Goal: Task Accomplishment & Management: Manage account settings

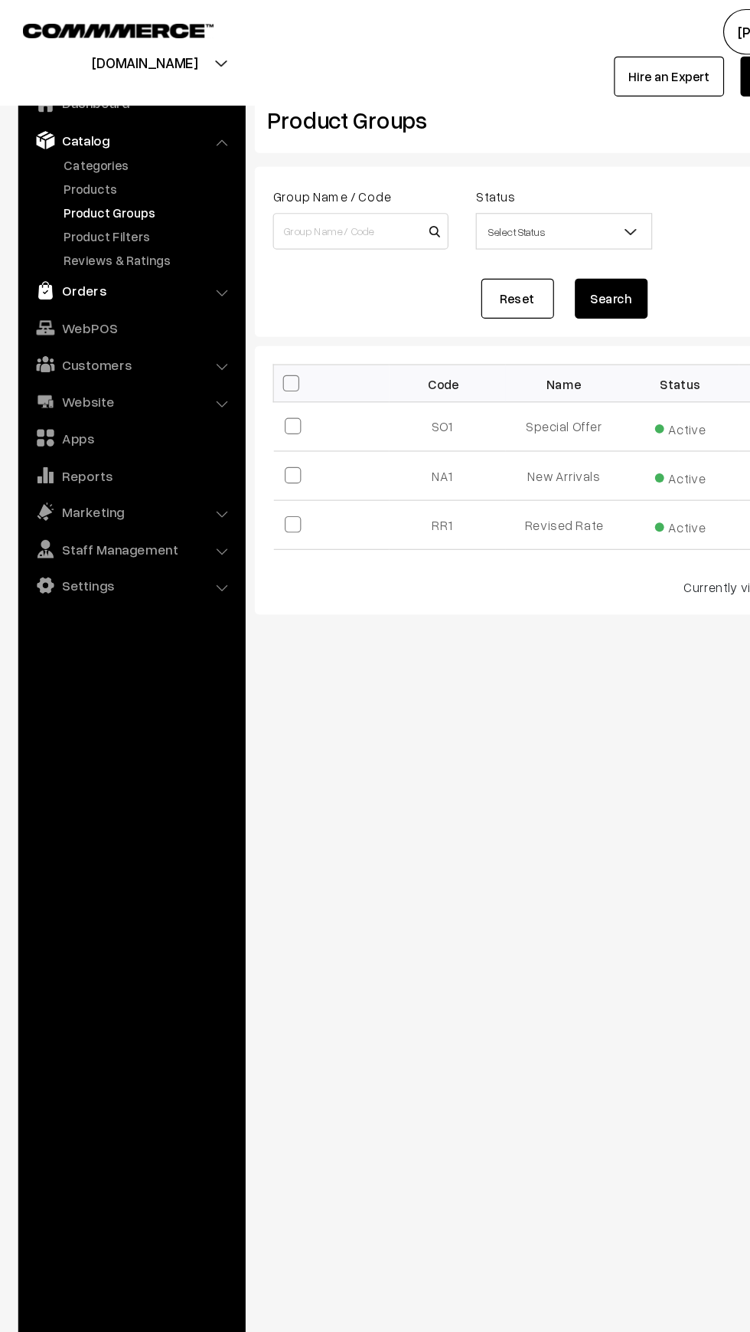
click at [38, 244] on img at bounding box center [38, 244] width 15 height 15
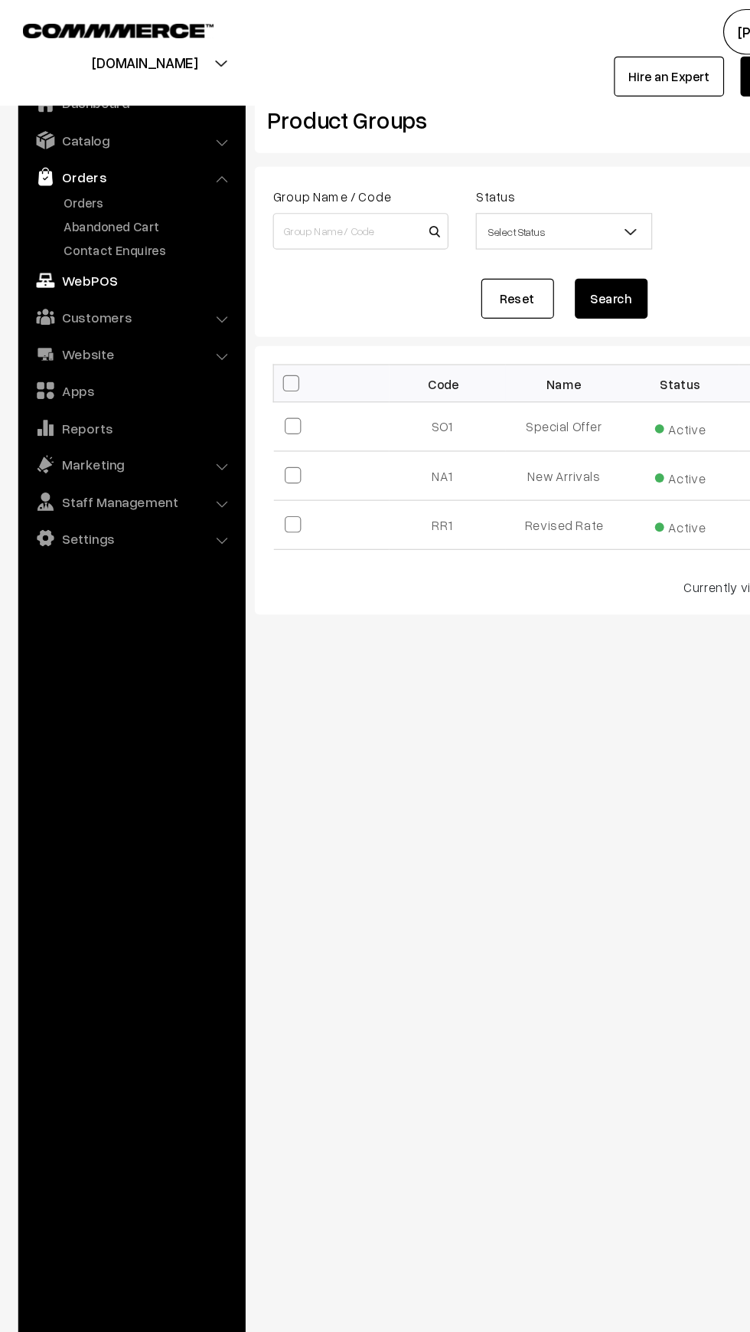
click at [67, 235] on link "WebPOS" at bounding box center [110, 236] width 182 height 28
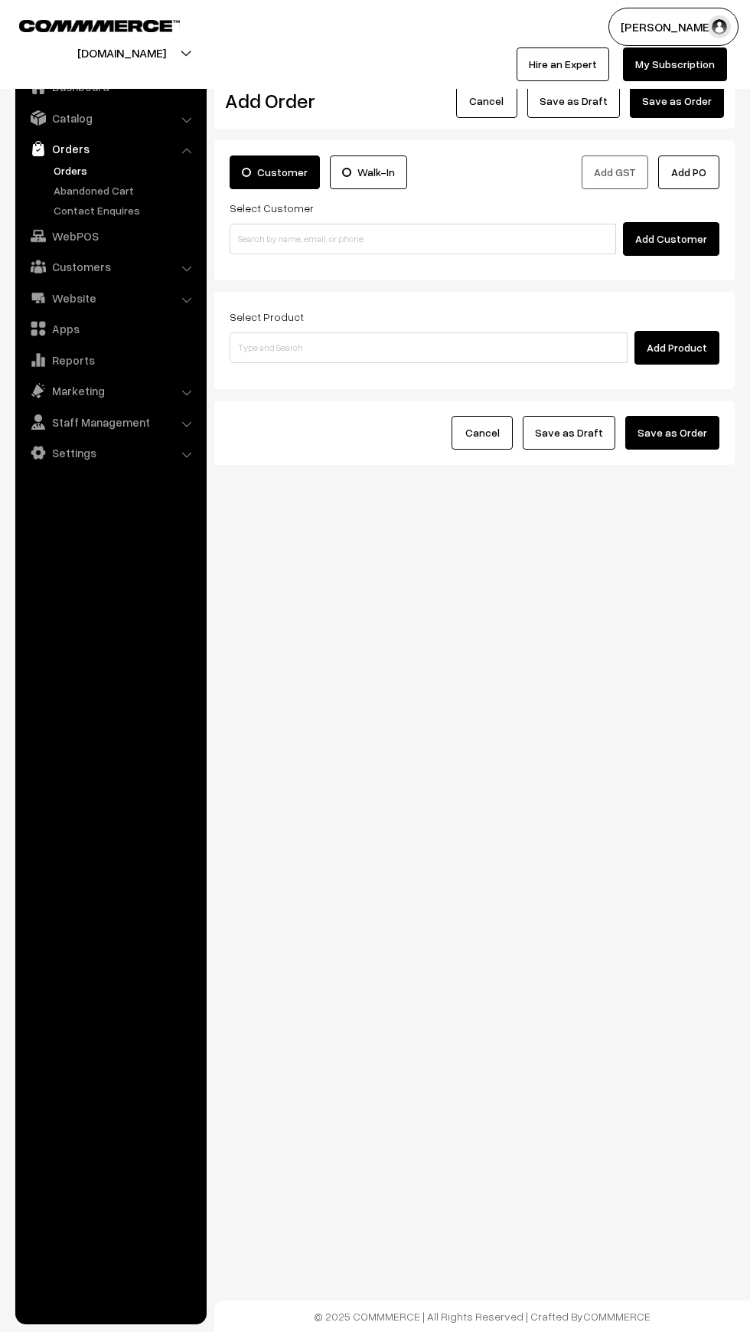
click at [56, 170] on link "Orders" at bounding box center [126, 170] width 152 height 16
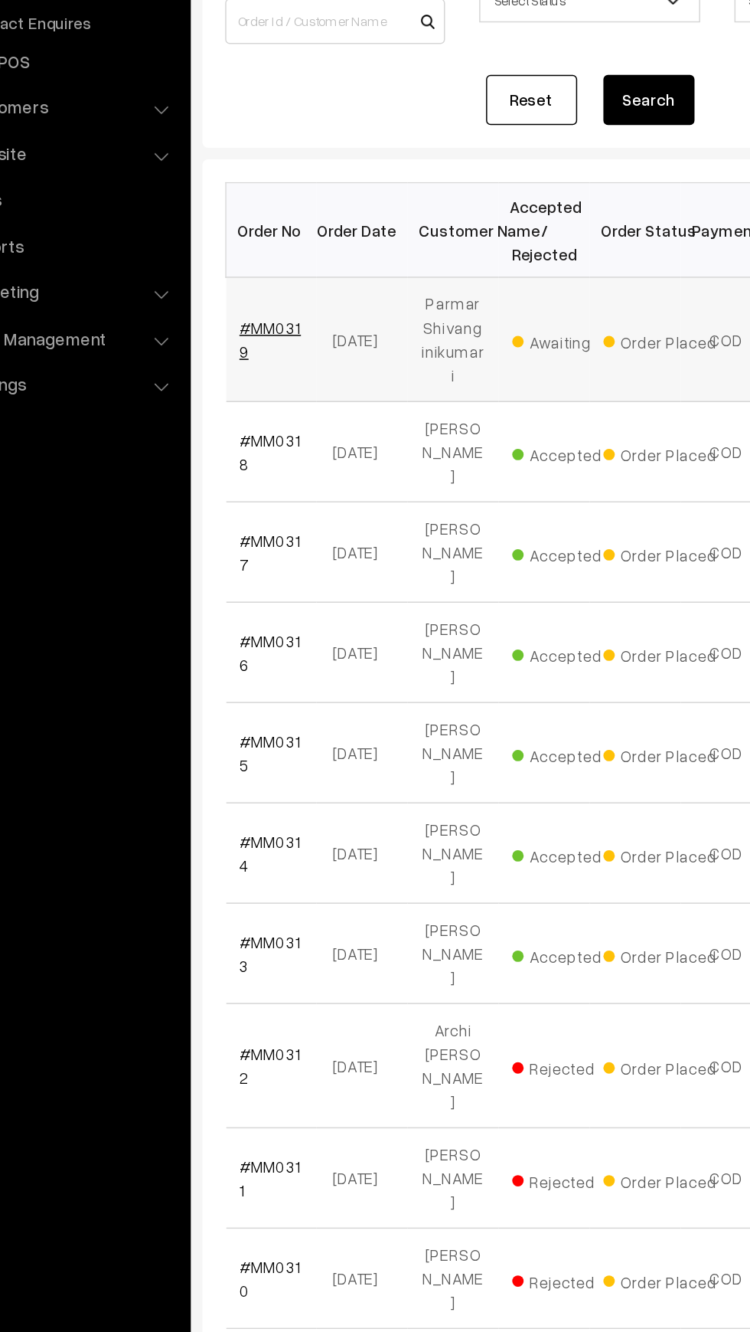
click at [268, 408] on link "#MM0319" at bounding box center [260, 422] width 41 height 29
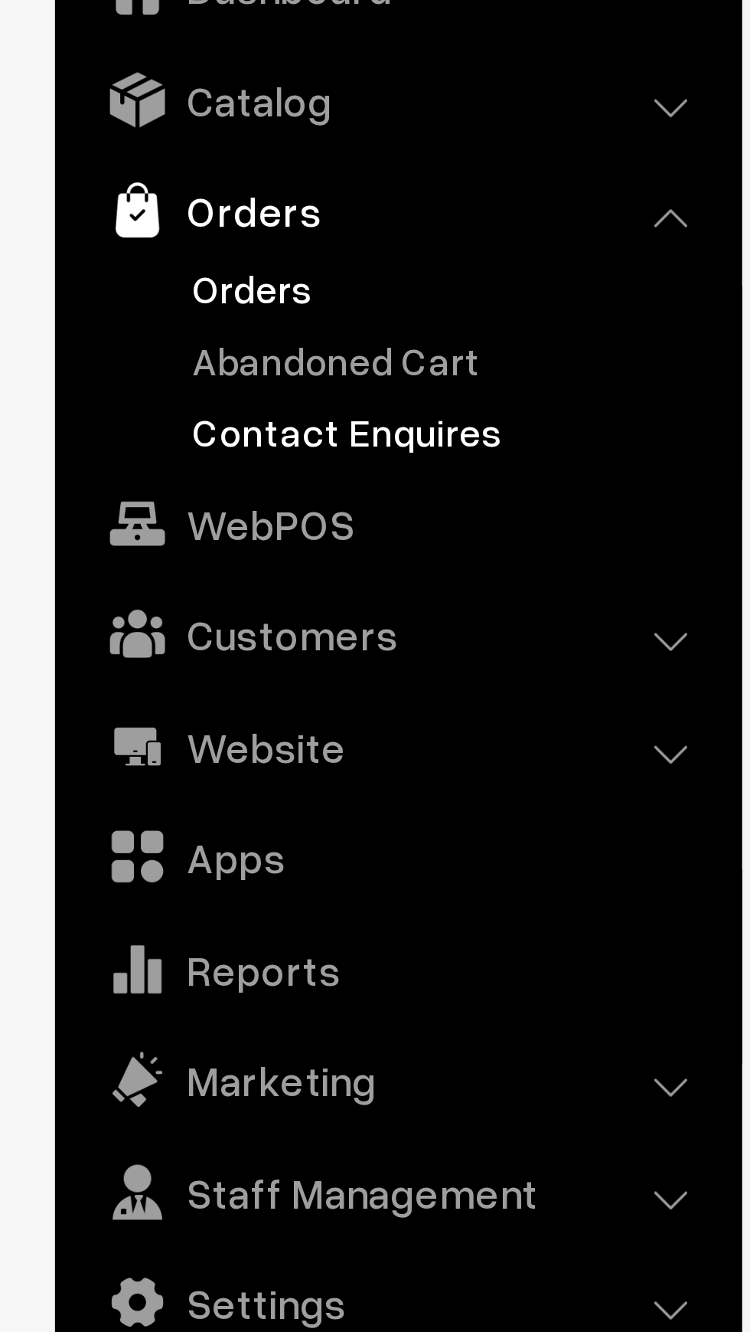
click at [70, 211] on link "Contact Enquires" at bounding box center [126, 210] width 152 height 16
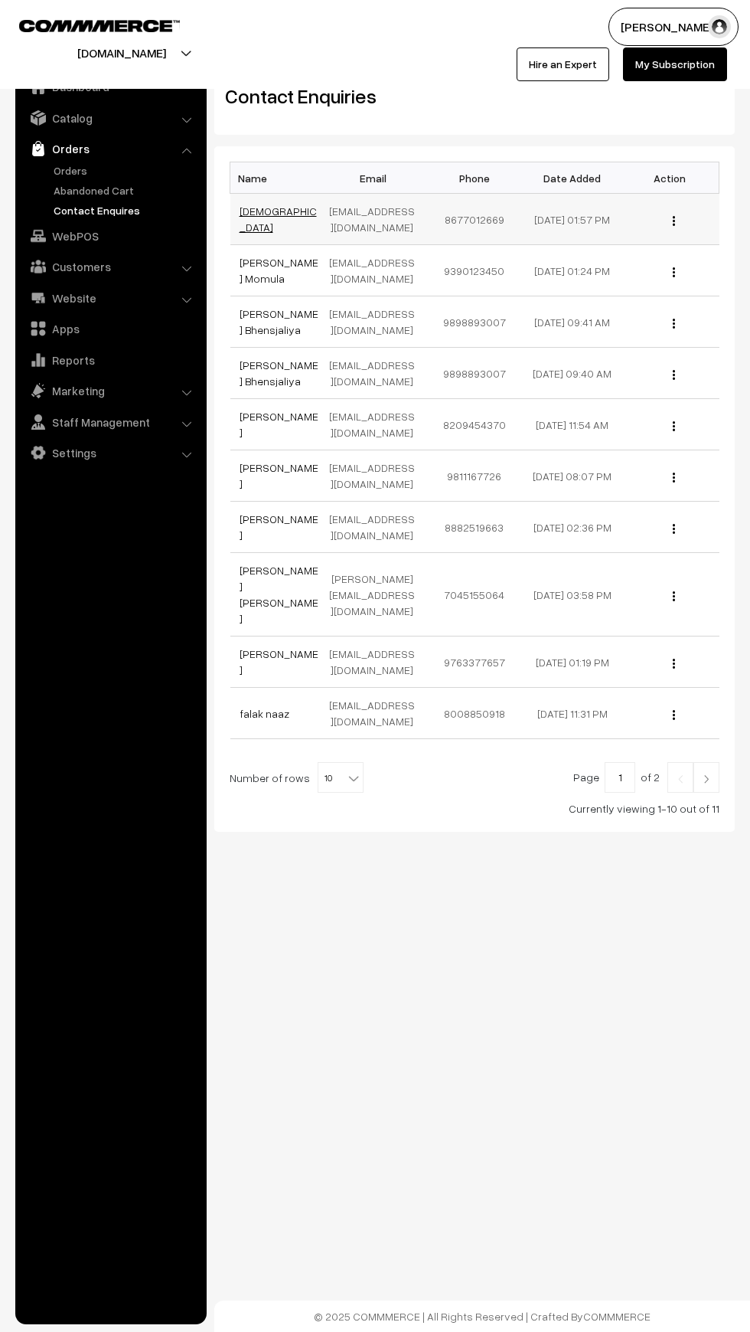
click at [252, 222] on link "[DEMOGRAPHIC_DATA]" at bounding box center [278, 218] width 77 height 29
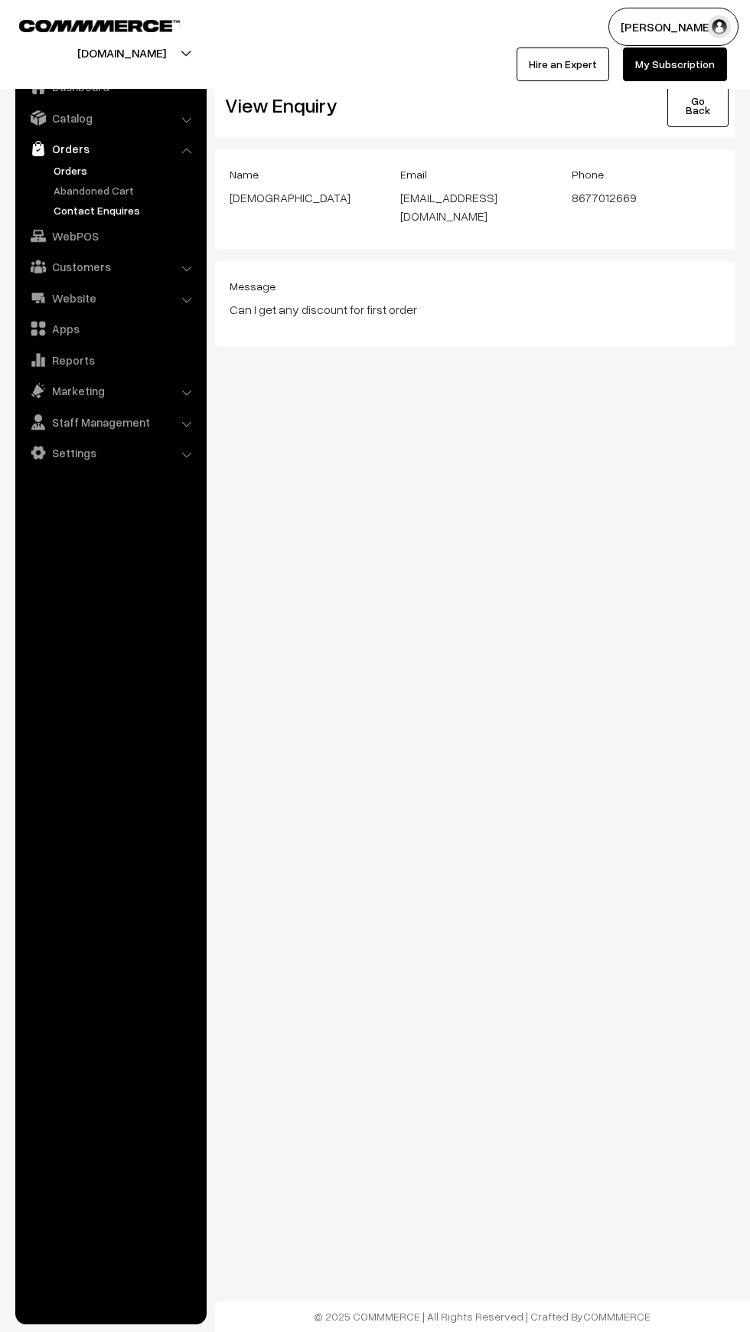
click at [70, 178] on link "Orders" at bounding box center [126, 170] width 152 height 16
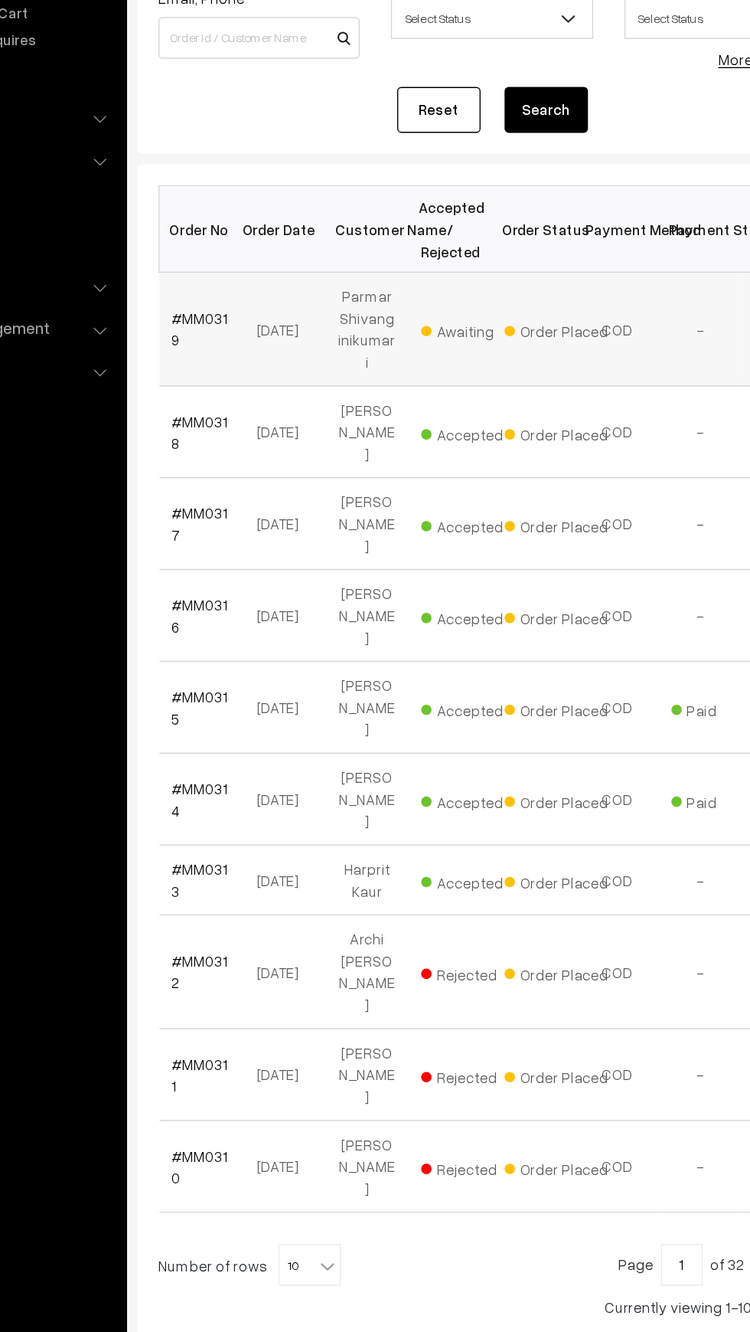
click at [368, 418] on td "Parmar Shivanginikumari" at bounding box center [382, 422] width 61 height 83
click at [259, 427] on td "#MM0319" at bounding box center [260, 422] width 61 height 83
click at [253, 412] on link "#MM0319" at bounding box center [260, 422] width 41 height 29
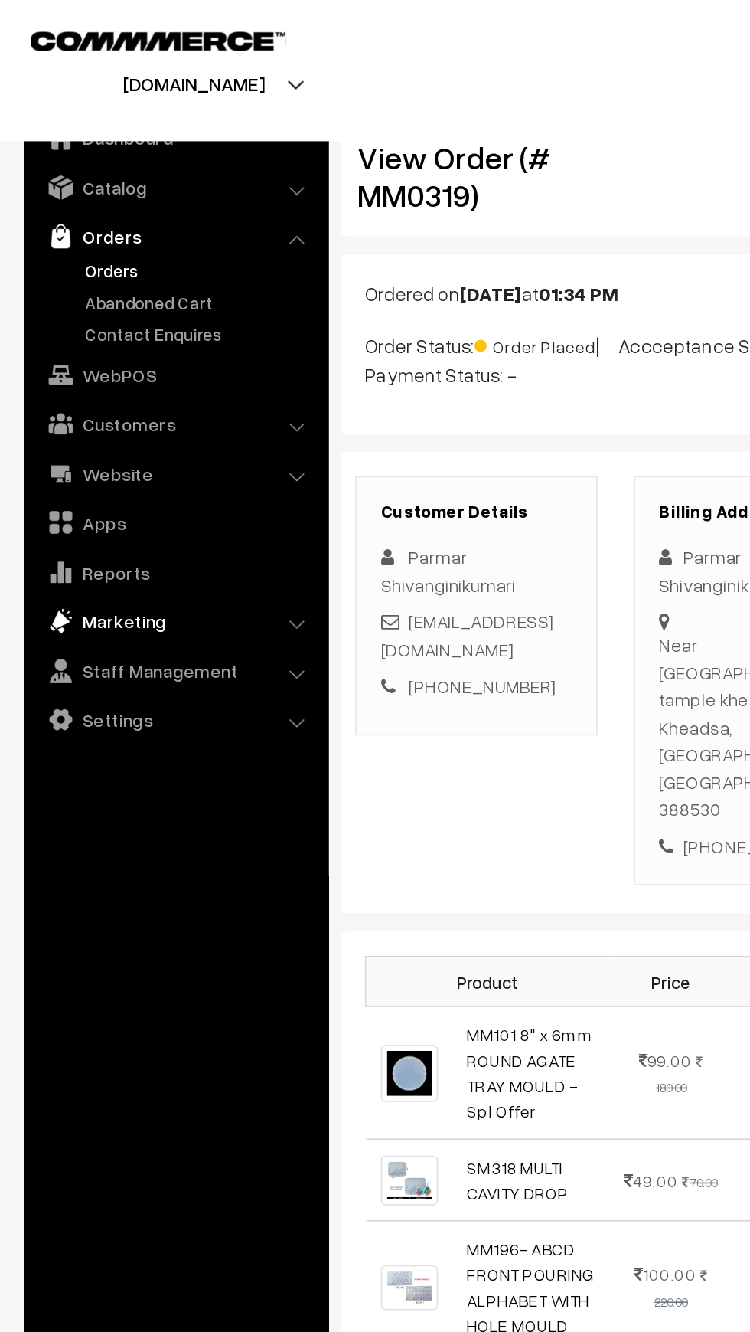
click at [57, 387] on link "Marketing" at bounding box center [110, 391] width 182 height 28
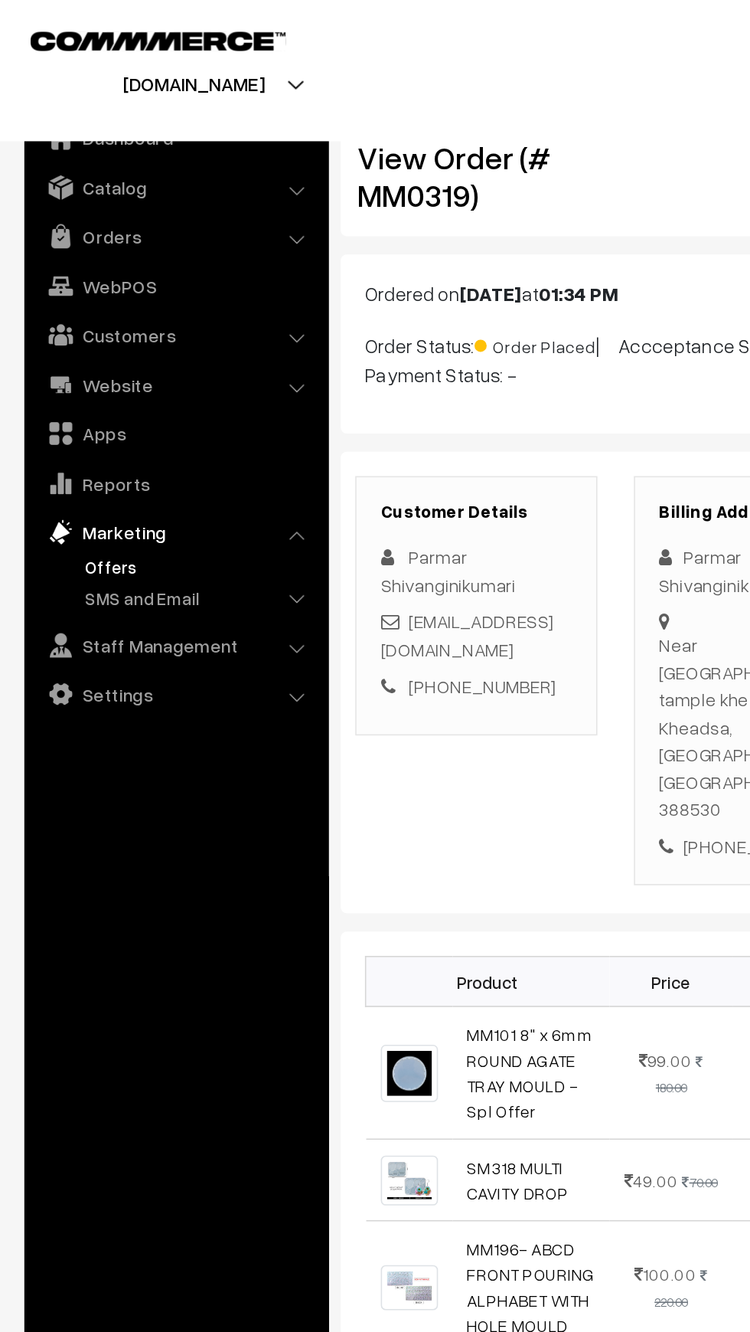
click at [54, 361] on link "Offers" at bounding box center [126, 356] width 152 height 16
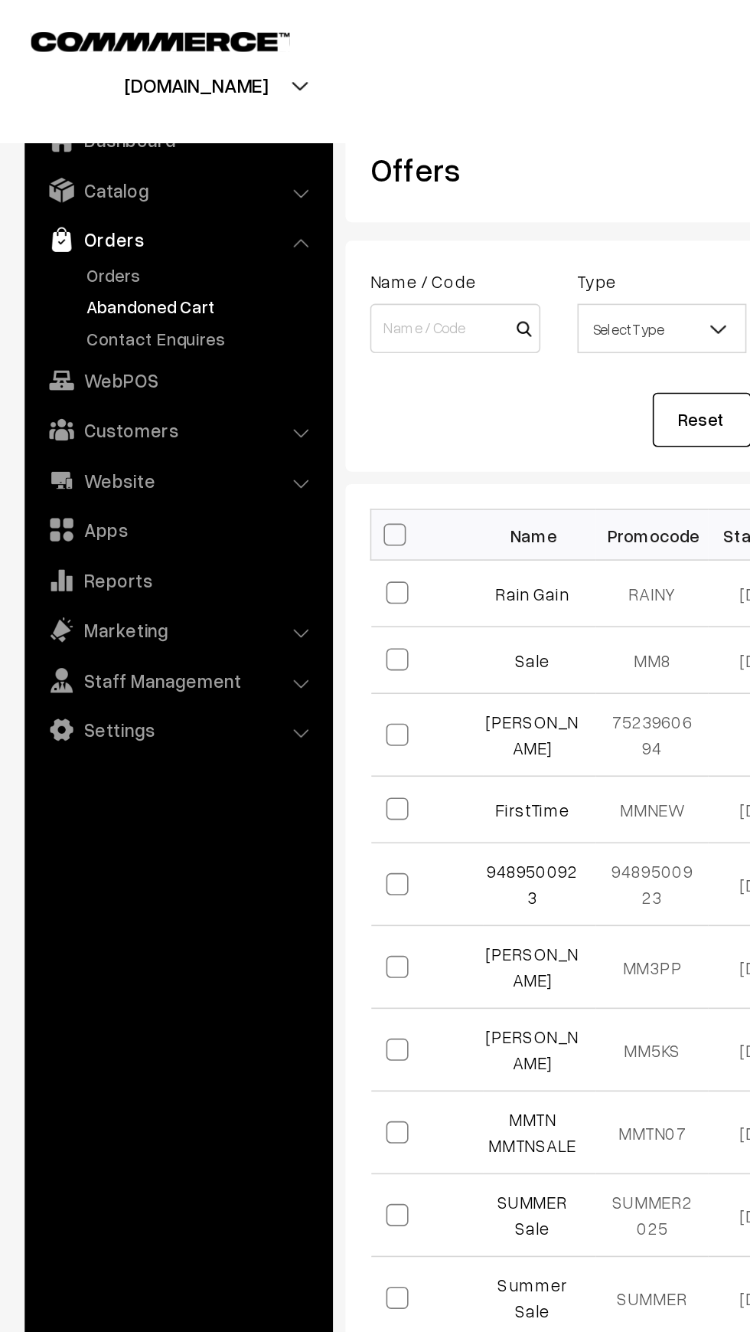
click at [56, 187] on link "Abandoned Cart" at bounding box center [126, 190] width 152 height 16
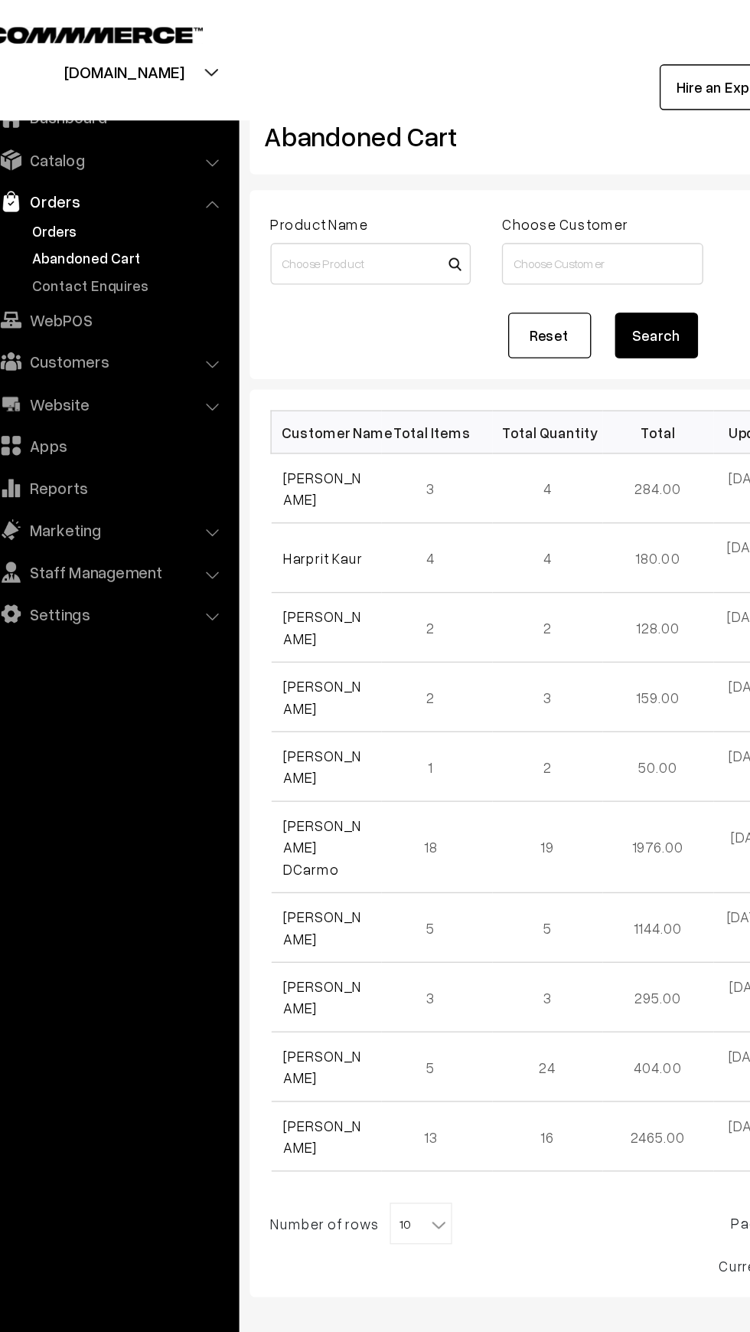
click at [64, 163] on link "Orders" at bounding box center [126, 170] width 152 height 16
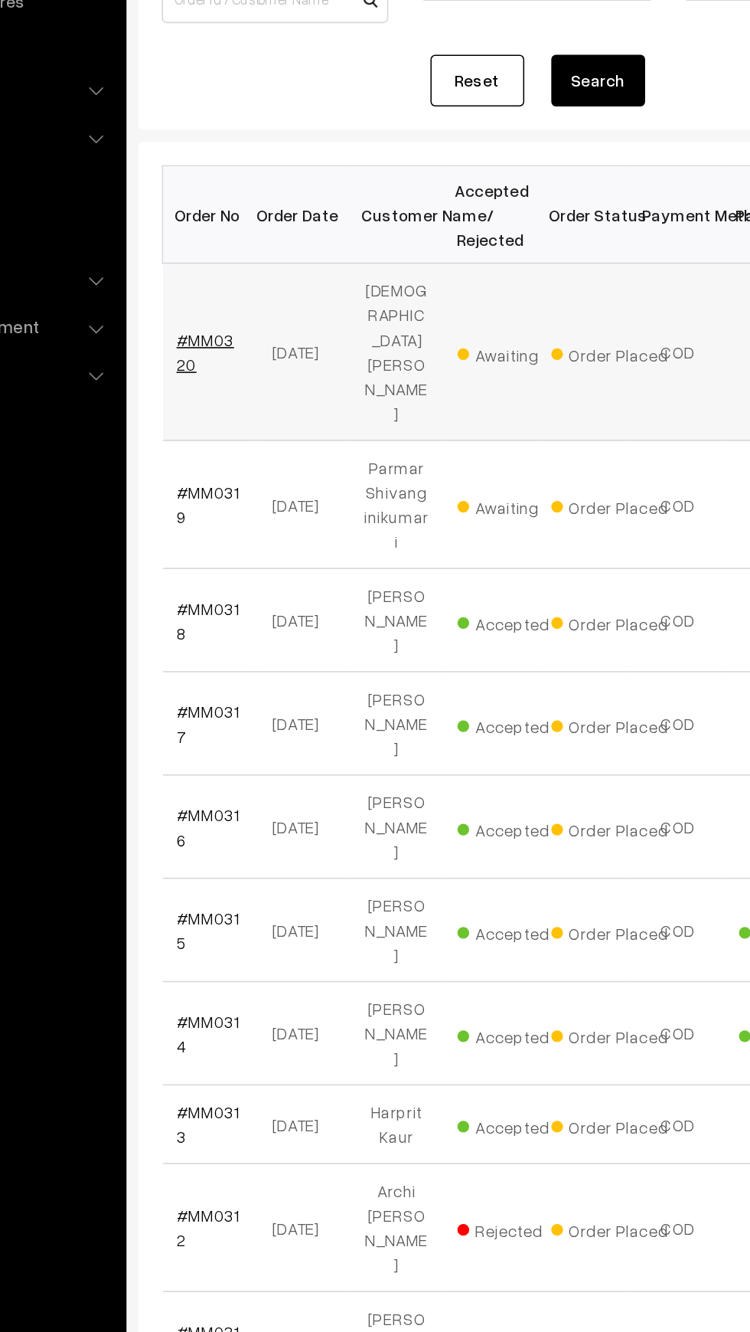
click at [253, 424] on link "#MM0320" at bounding box center [259, 438] width 38 height 29
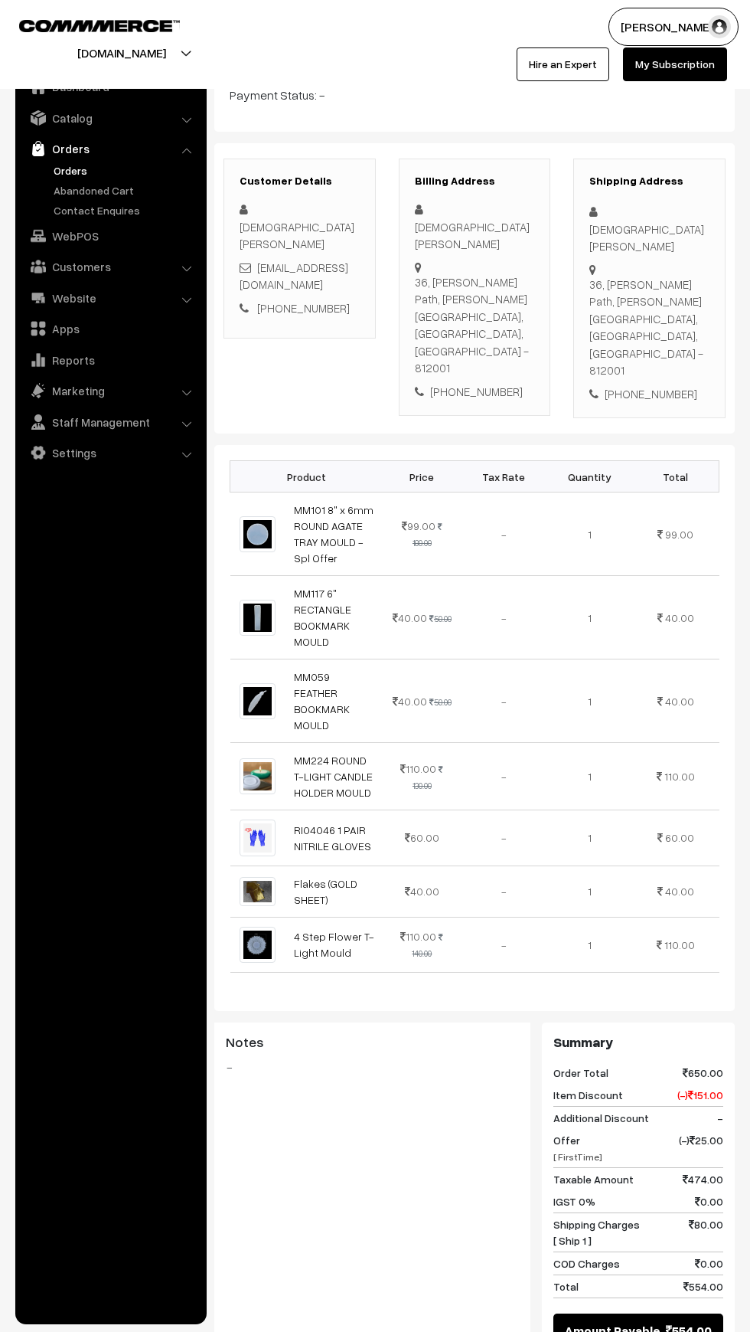
scroll to position [148, 0]
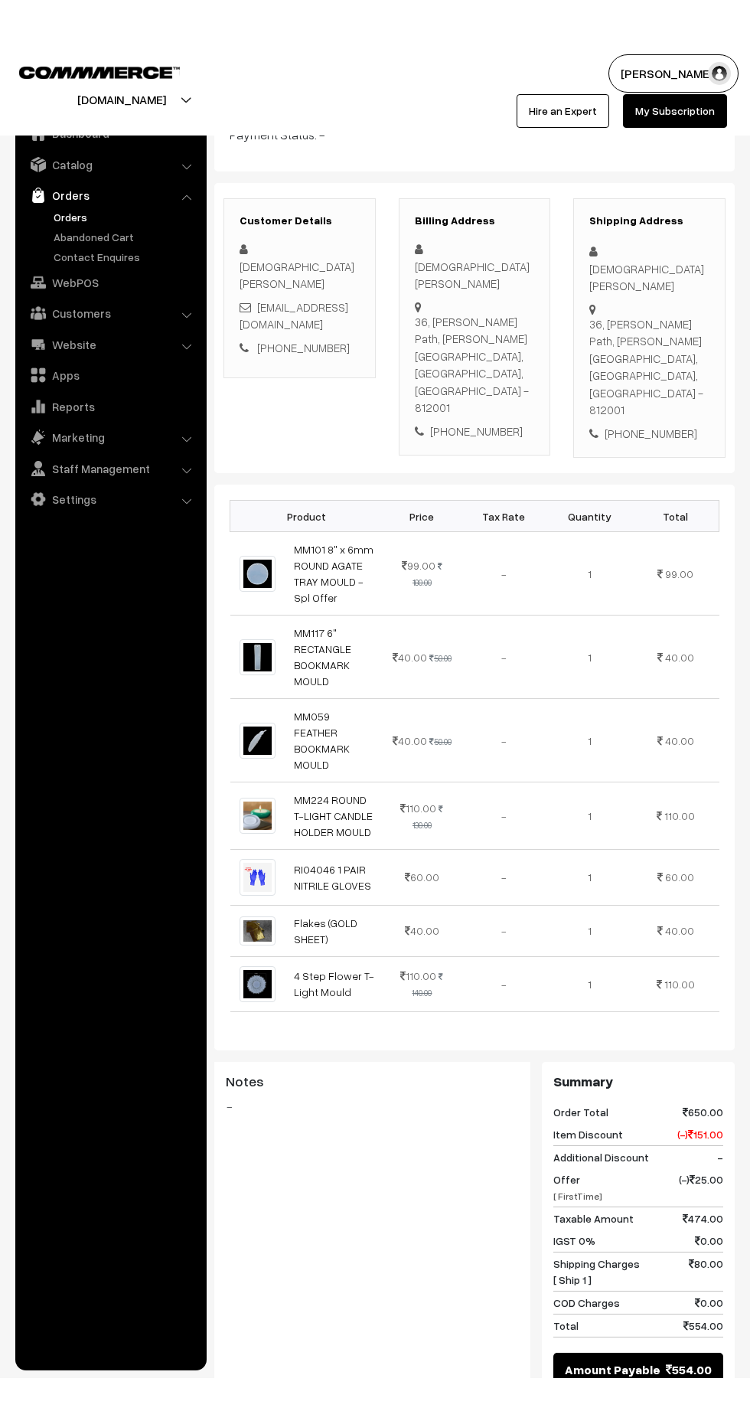
scroll to position [201, 0]
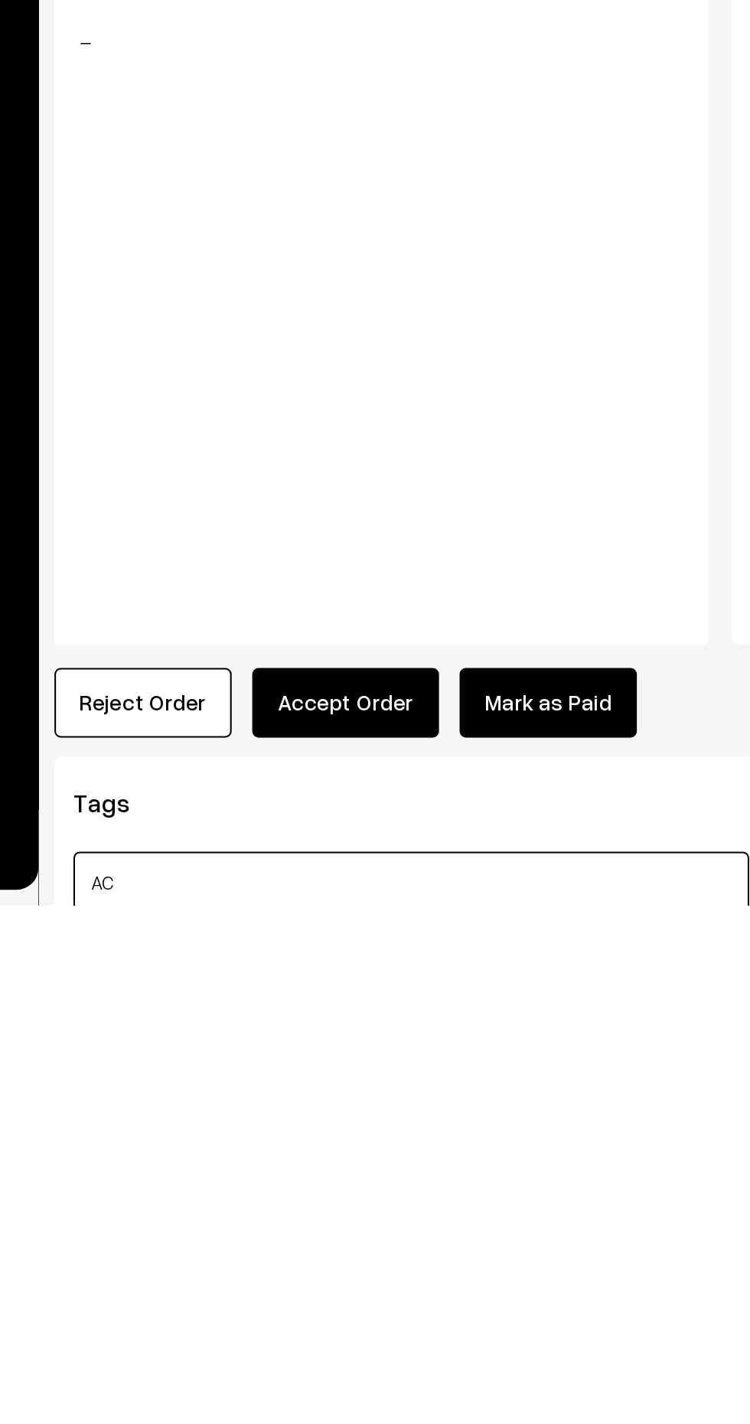
type input "A"
type input "C"
click at [228, 1309] on button "Reject Order" at bounding box center [257, 1326] width 86 height 34
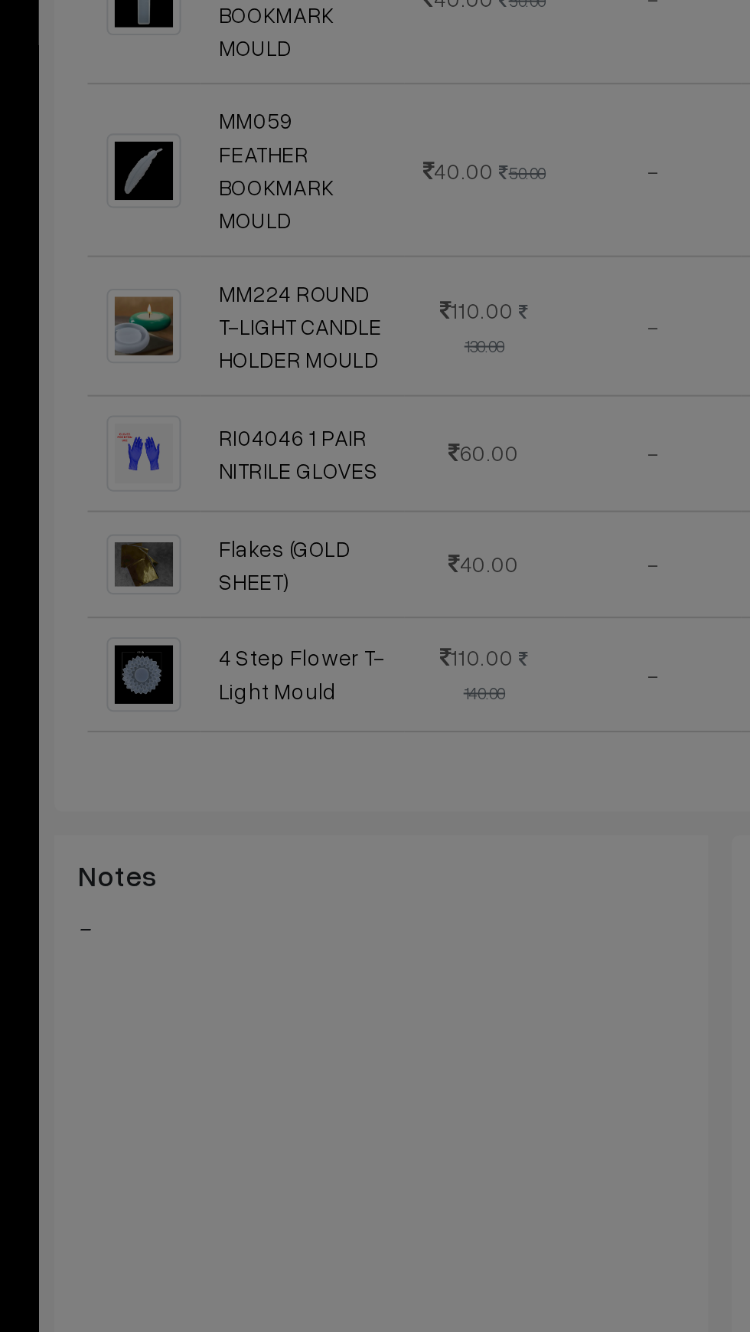
scroll to position [250, 0]
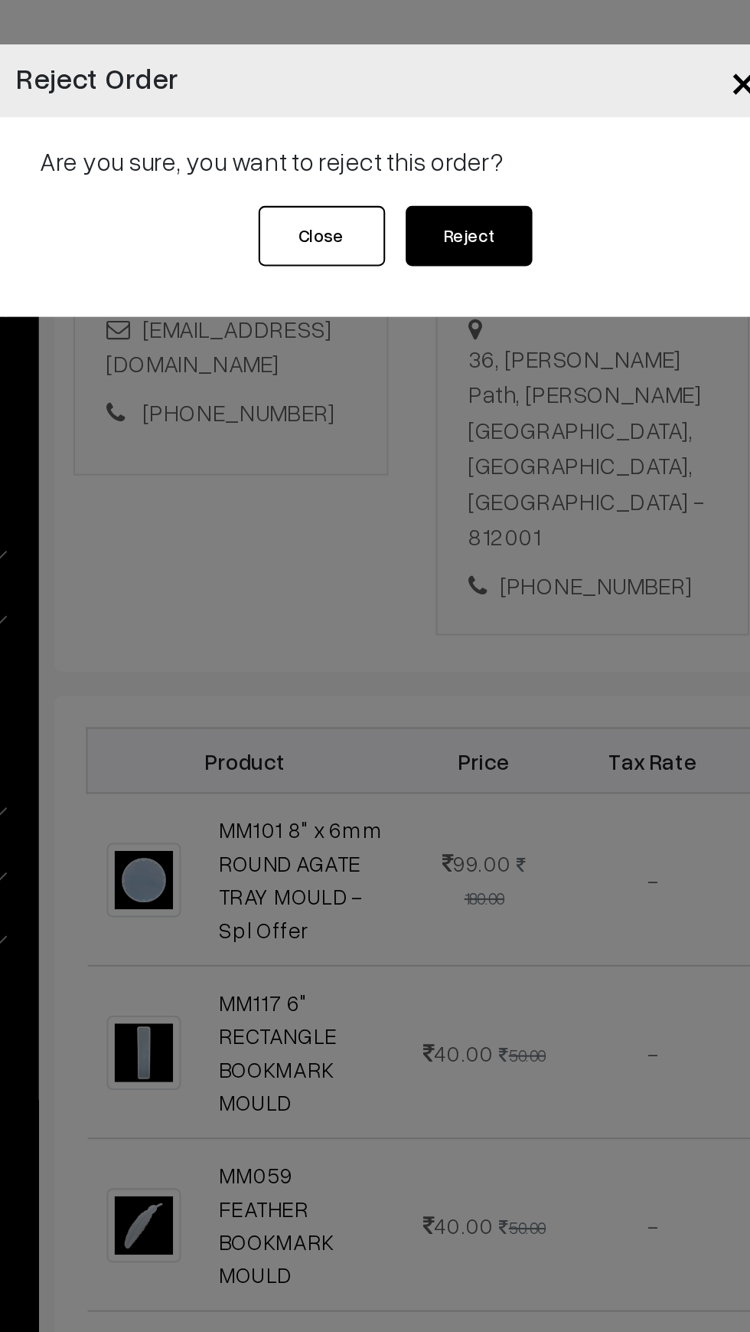
click at [412, 110] on button "Reject" at bounding box center [414, 114] width 61 height 29
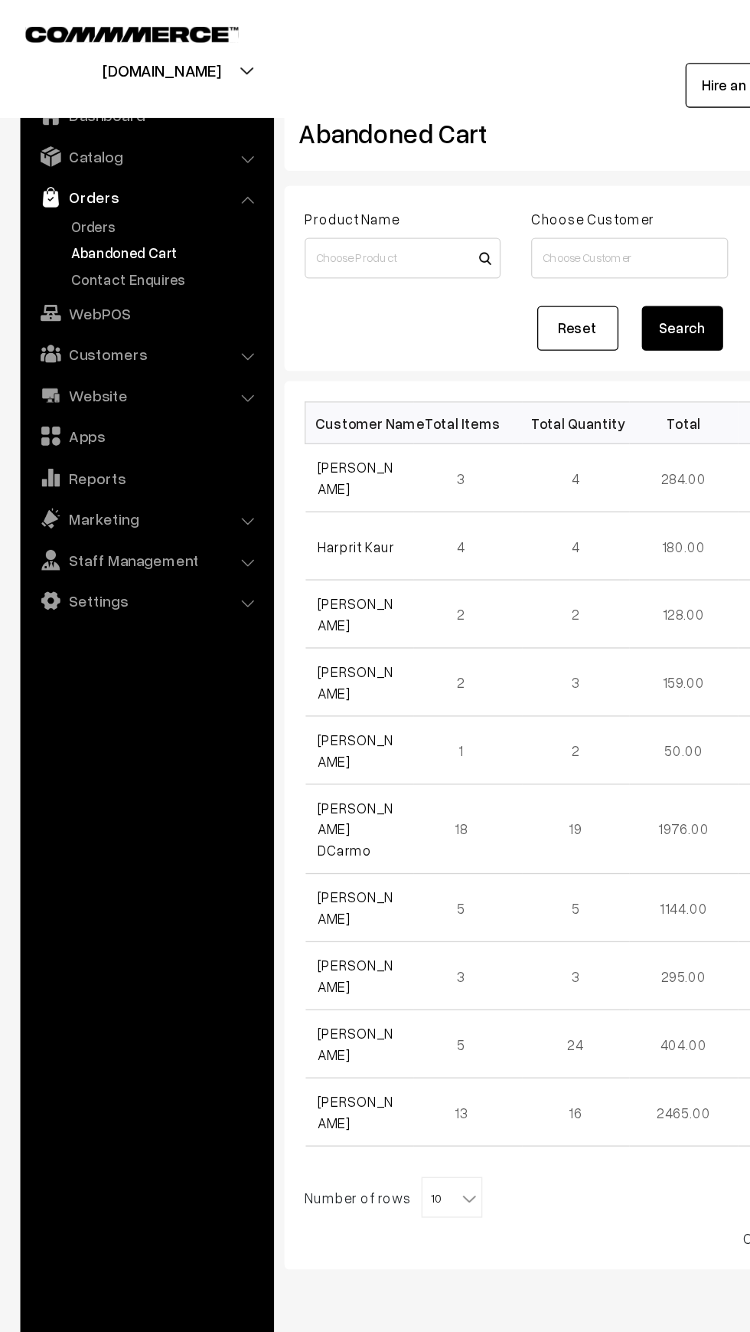
click at [64, 188] on link "Abandoned Cart" at bounding box center [126, 190] width 152 height 16
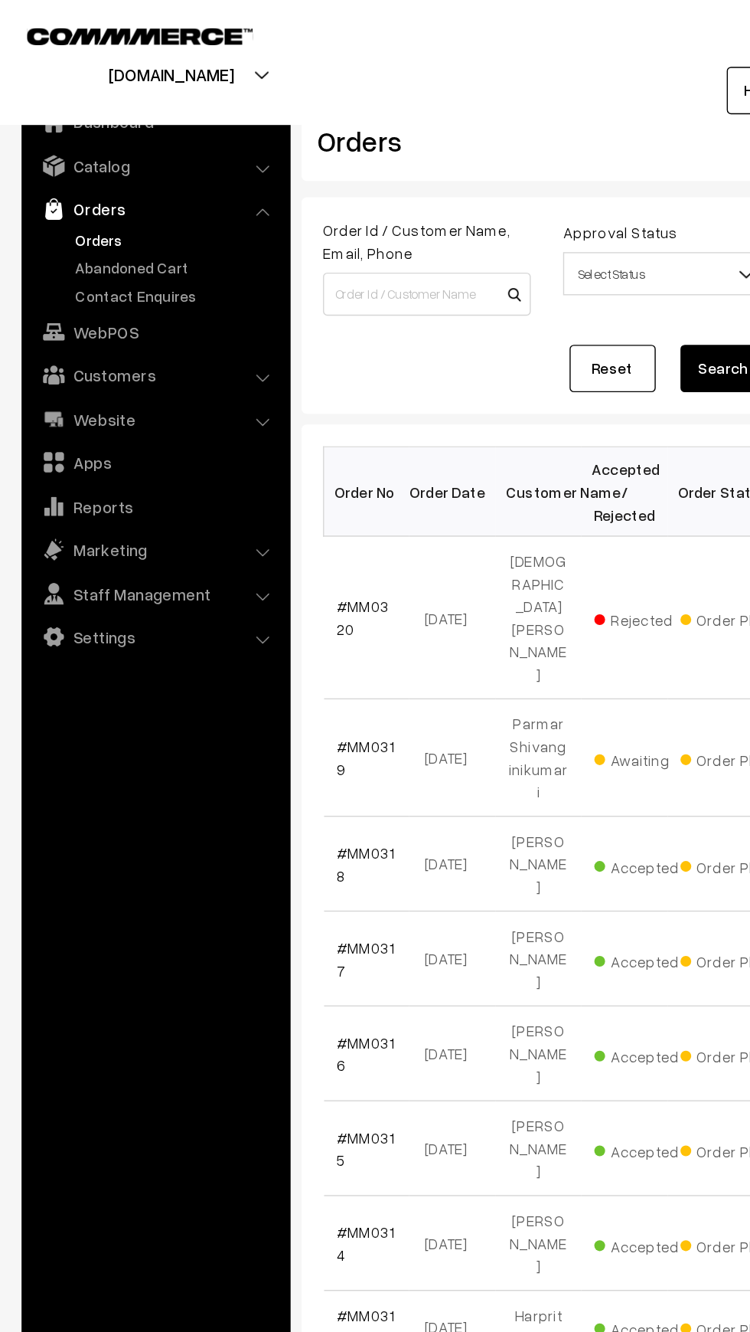
click at [69, 175] on link "Orders" at bounding box center [126, 170] width 152 height 16
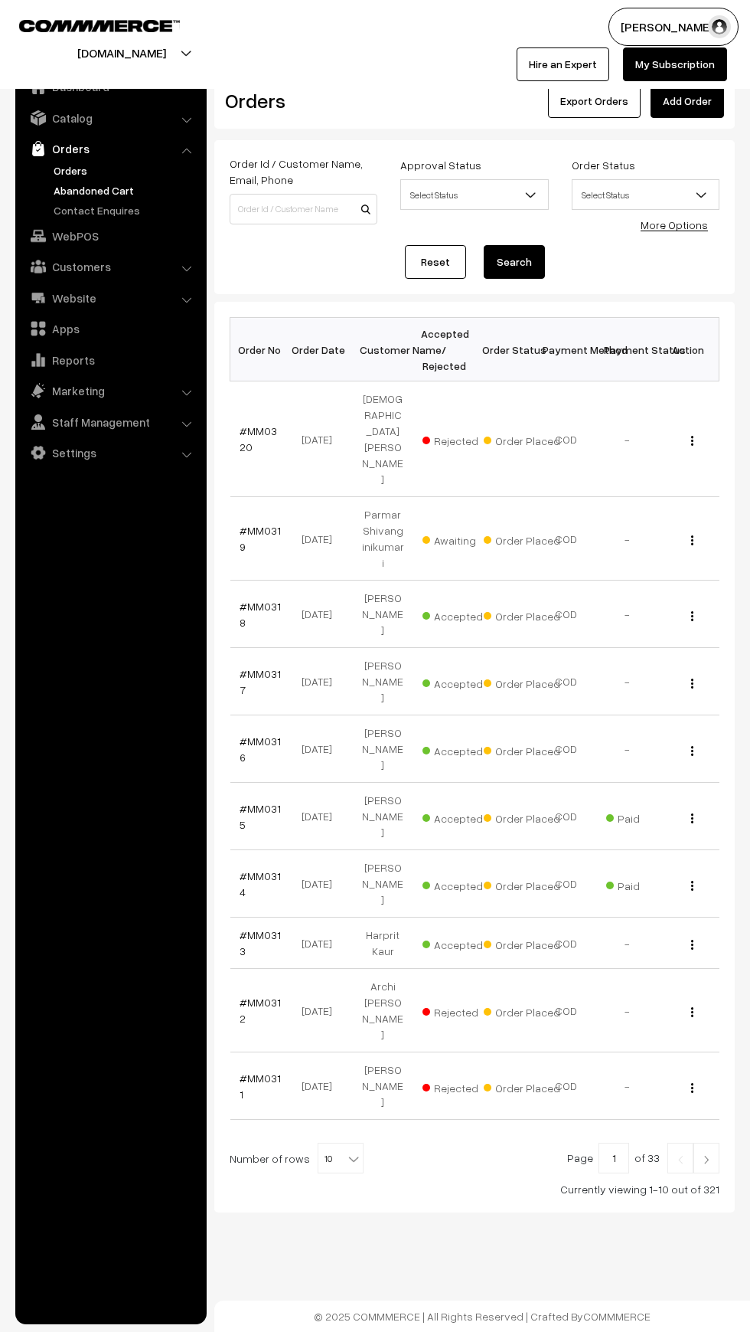
click at [61, 189] on link "Abandoned Cart" at bounding box center [126, 190] width 152 height 16
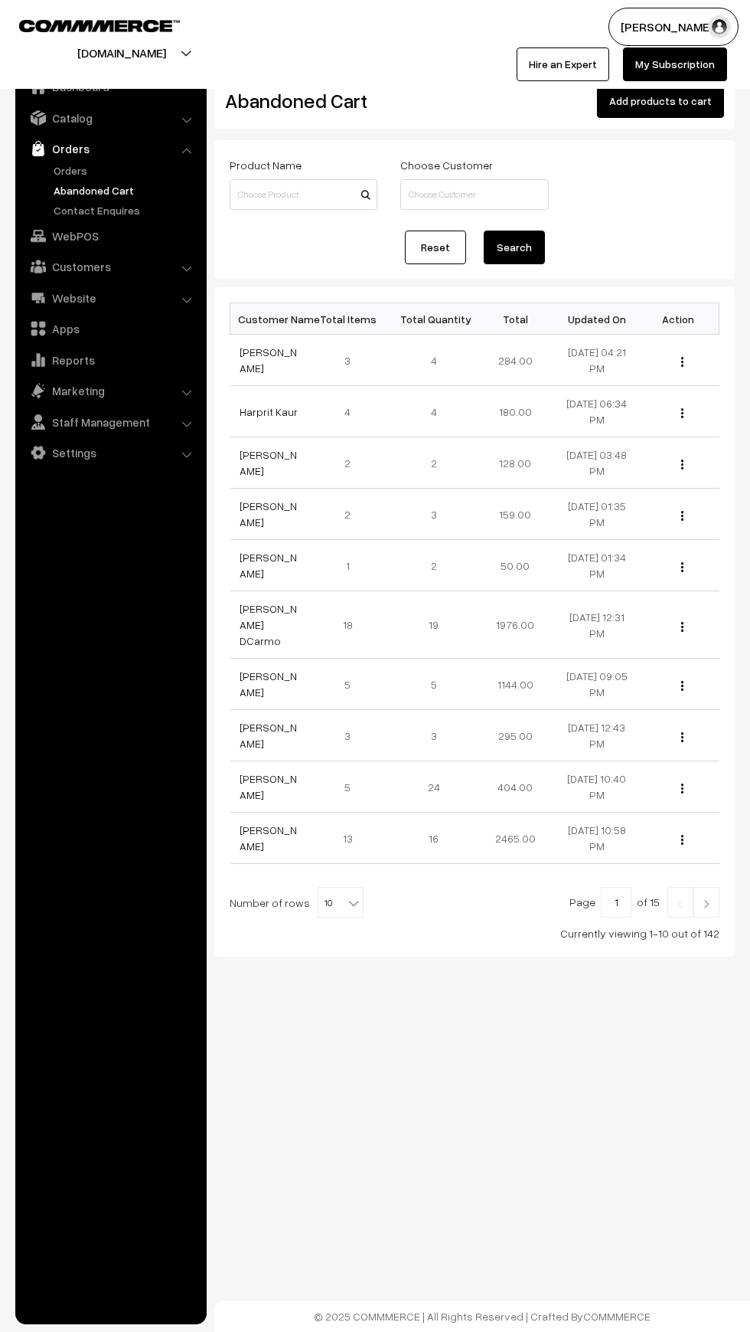
click at [62, 185] on link "Abandoned Cart" at bounding box center [126, 190] width 152 height 16
click at [57, 188] on link "Abandoned Cart" at bounding box center [126, 190] width 152 height 16
click at [62, 176] on link "Orders" at bounding box center [126, 170] width 152 height 16
